Goal: Task Accomplishment & Management: Manage account settings

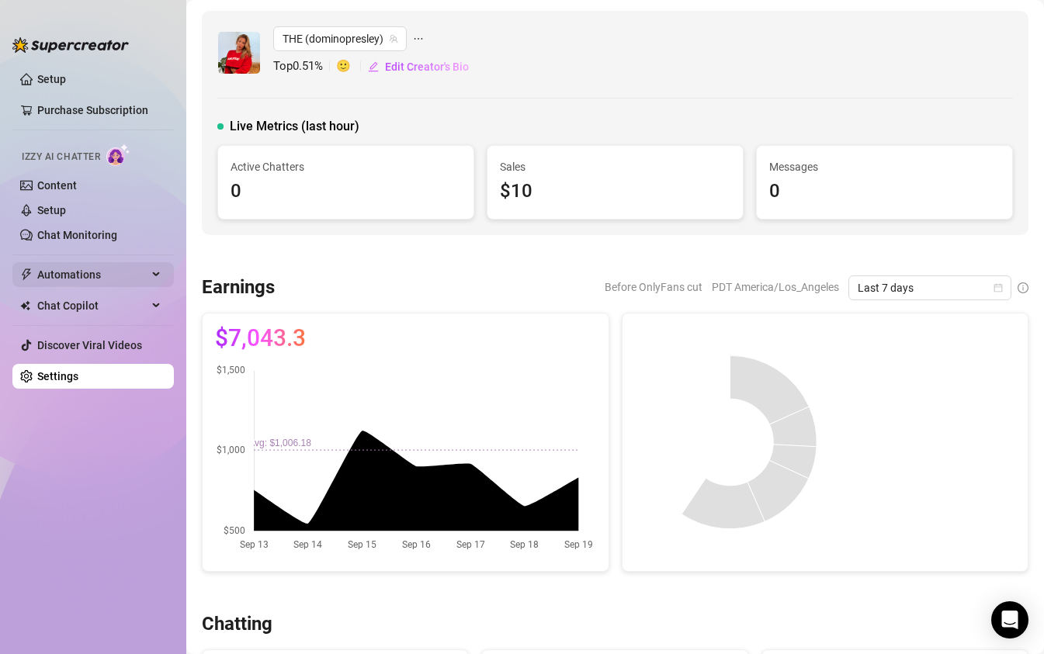
click at [70, 271] on span "Automations" at bounding box center [92, 274] width 110 height 25
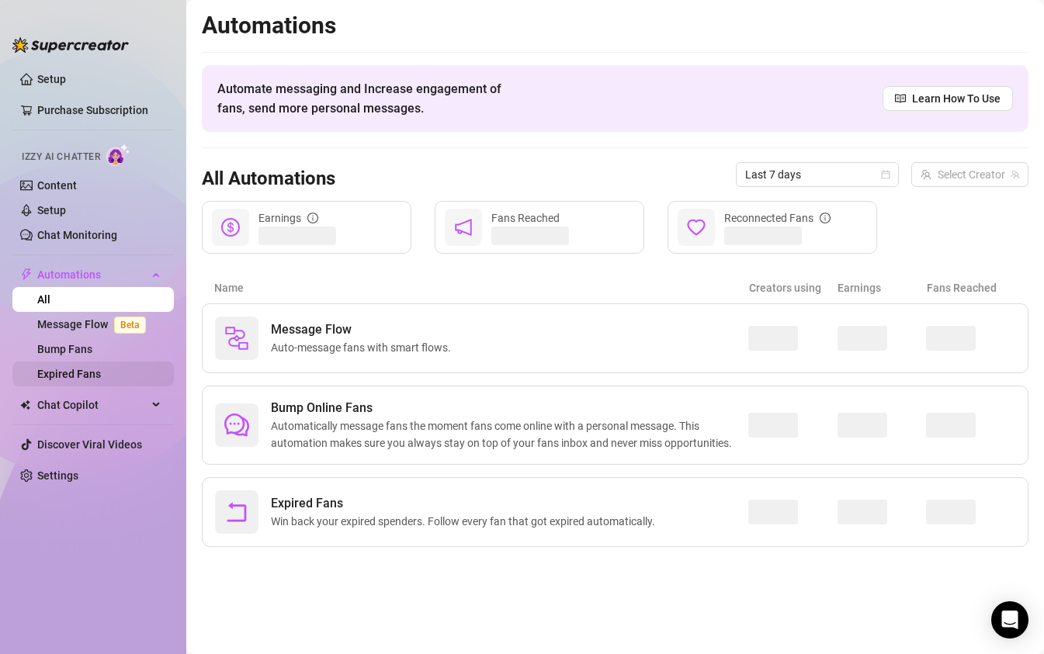
click at [60, 377] on link "Expired Fans" at bounding box center [69, 374] width 64 height 12
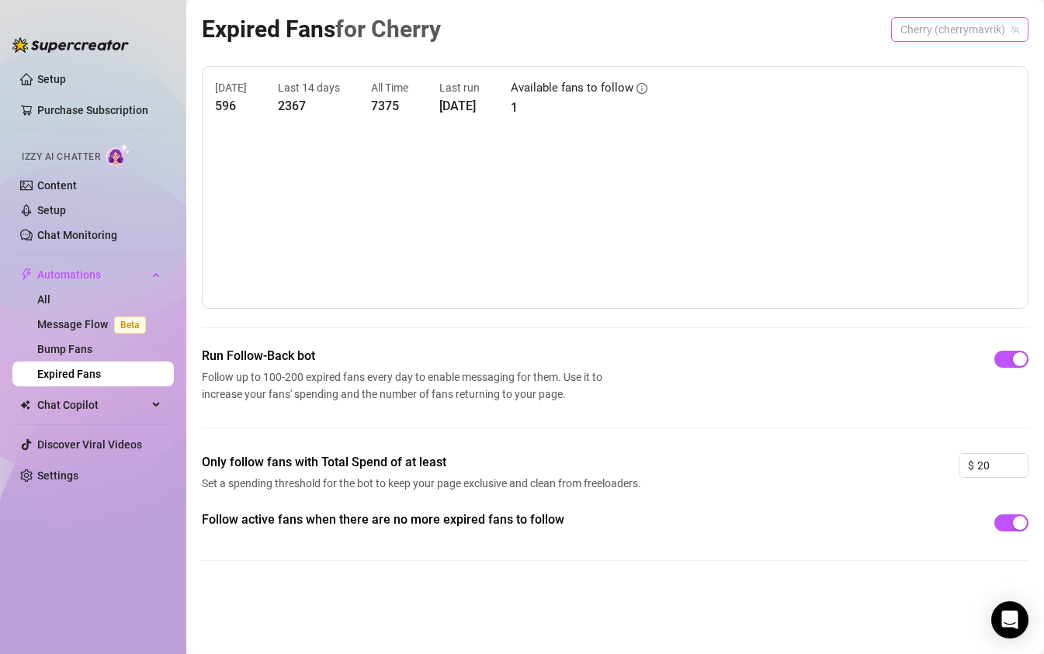
click at [932, 22] on span "Cherry (cherrymavrik)" at bounding box center [960, 29] width 119 height 23
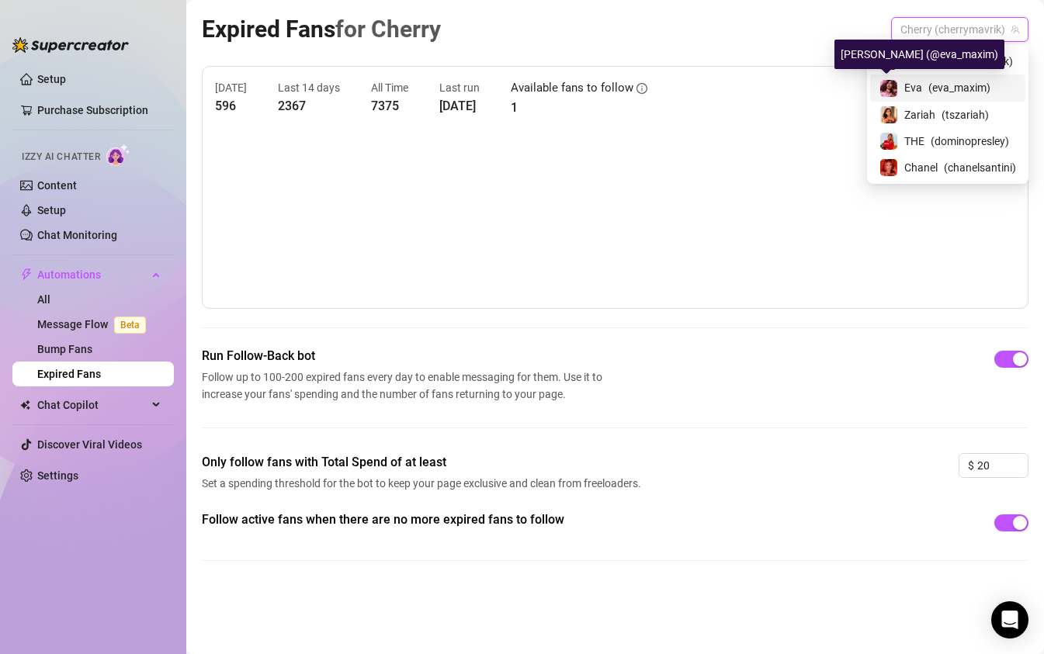
click at [895, 88] on span at bounding box center [889, 88] width 19 height 19
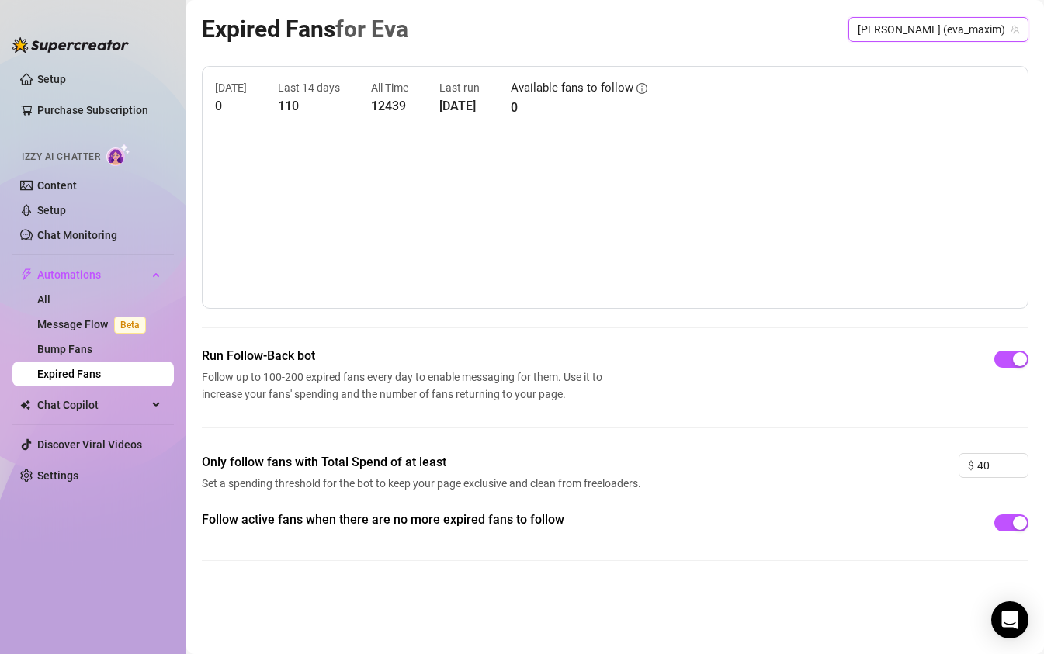
click at [932, 43] on div "Expired Fans for [PERSON_NAME] [PERSON_NAME] (eva_maxim) [PERSON_NAME] ([PERSON…" at bounding box center [615, 29] width 827 height 36
click at [936, 31] on span "[PERSON_NAME] (eva_maxim)" at bounding box center [938, 29] width 161 height 23
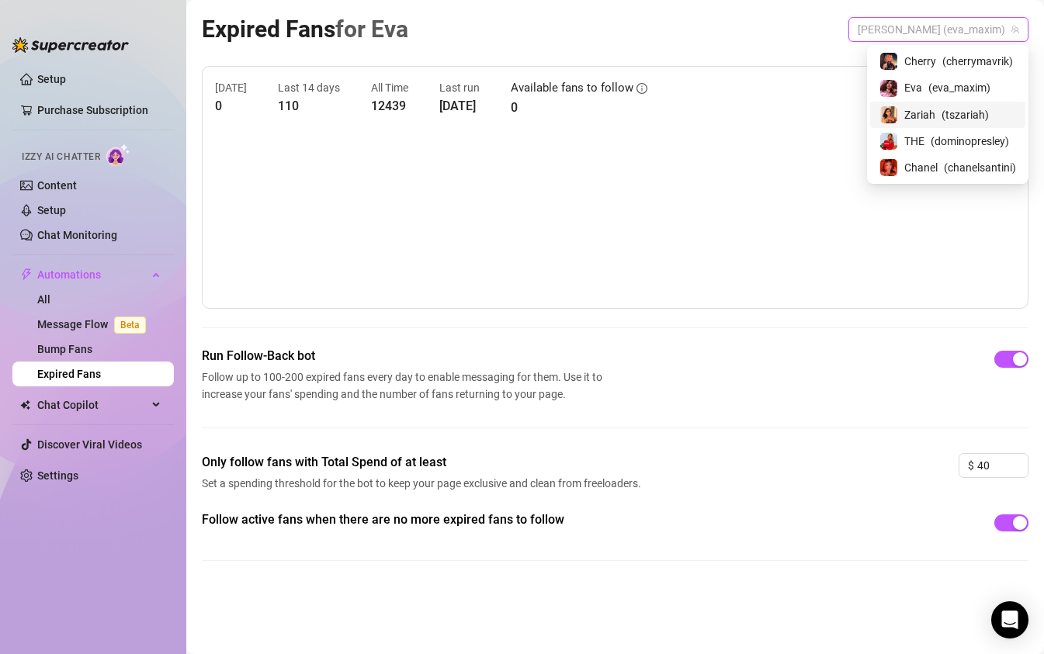
click at [908, 111] on span "Zariah" at bounding box center [919, 114] width 31 height 17
click at [948, 27] on span "Zariah (tszariah)" at bounding box center [972, 29] width 95 height 23
click at [900, 138] on div "THE ( dominopresley )" at bounding box center [948, 141] width 137 height 19
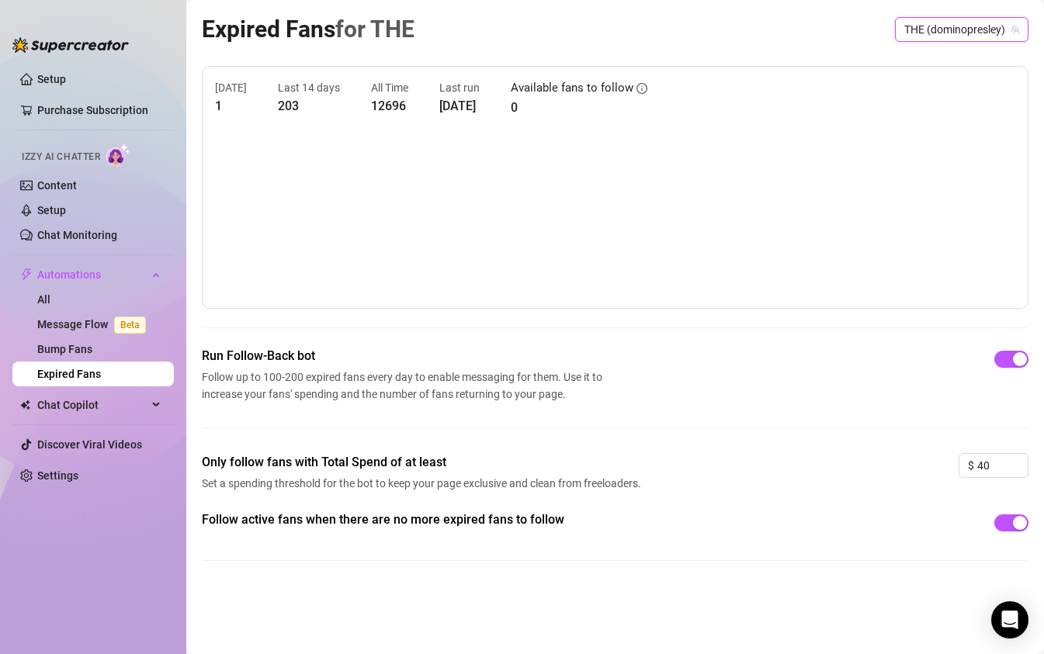
click at [925, 42] on div "Expired Fans for THE THE (dominopresley) THE (dominopresley)" at bounding box center [615, 29] width 827 height 36
click at [925, 36] on span "THE (dominopresley)" at bounding box center [961, 29] width 115 height 23
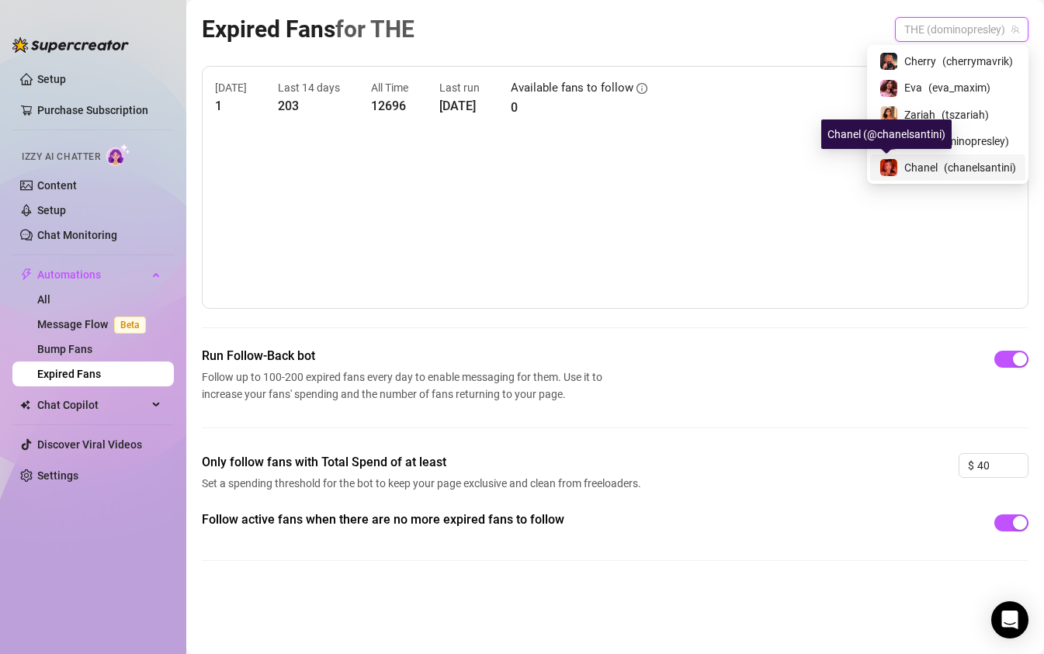
click at [894, 164] on img at bounding box center [888, 167] width 17 height 17
